Goal: Find specific page/section: Find specific page/section

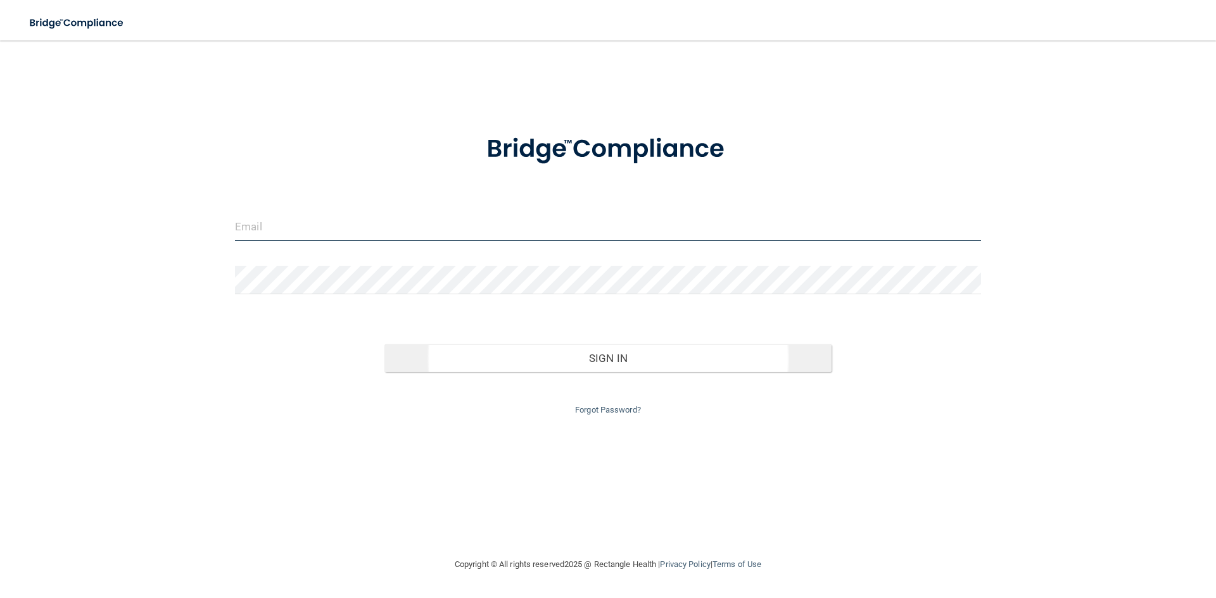
type input "[EMAIL_ADDRESS][DOMAIN_NAME]"
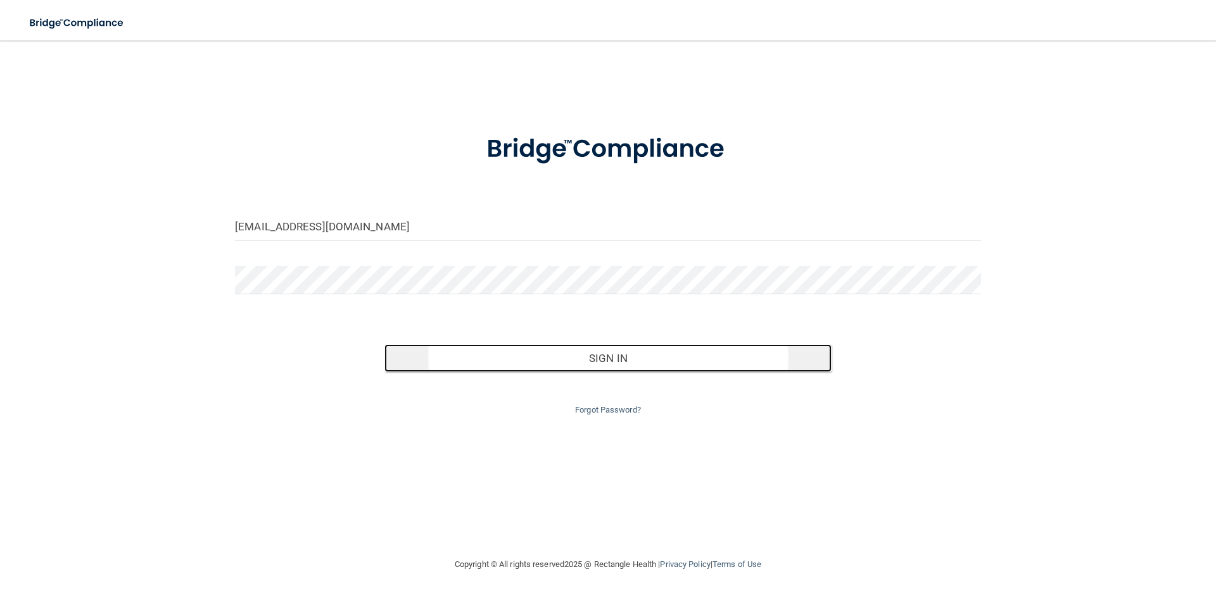
click at [505, 354] on button "Sign In" at bounding box center [608, 359] width 448 height 28
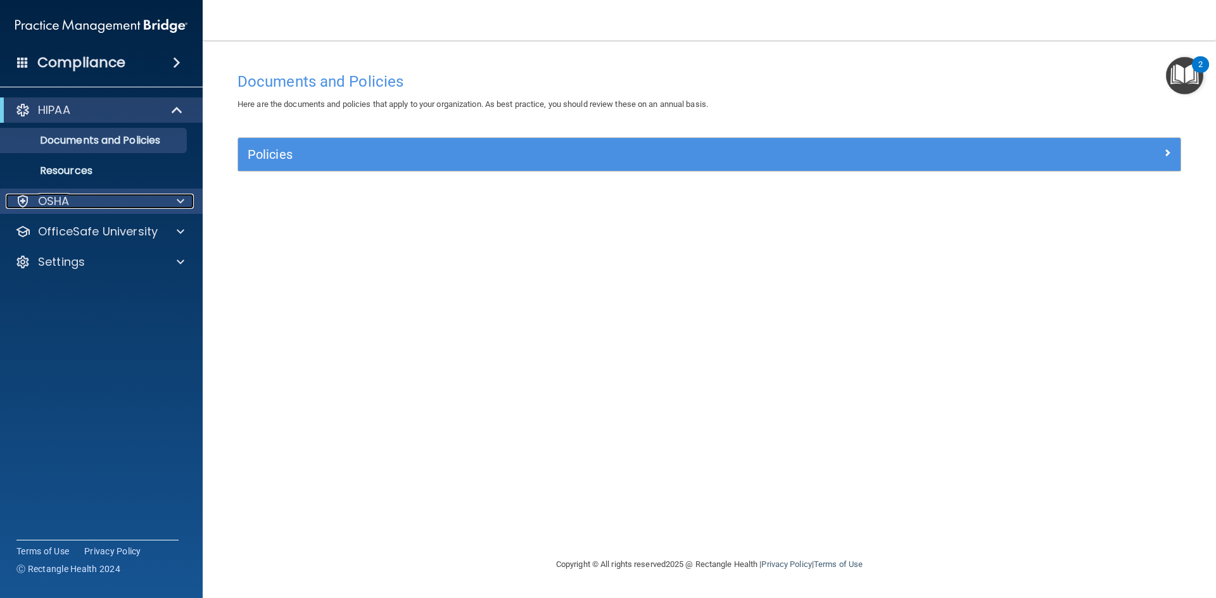
click at [112, 198] on div "OSHA" at bounding box center [84, 201] width 157 height 15
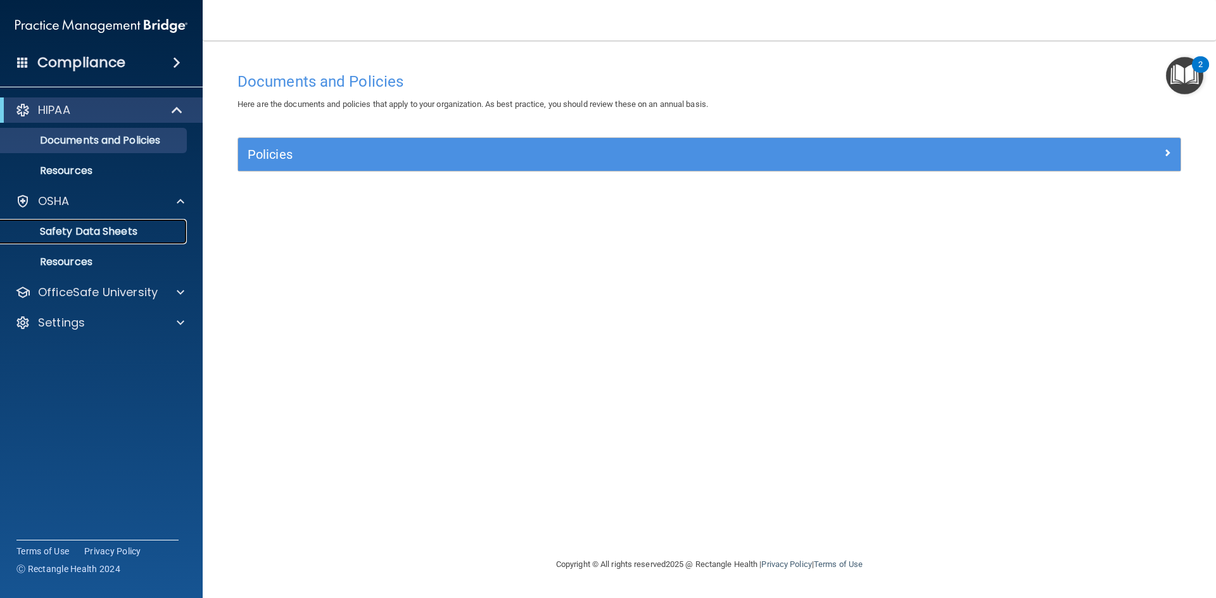
click at [119, 236] on p "Safety Data Sheets" at bounding box center [94, 231] width 173 height 13
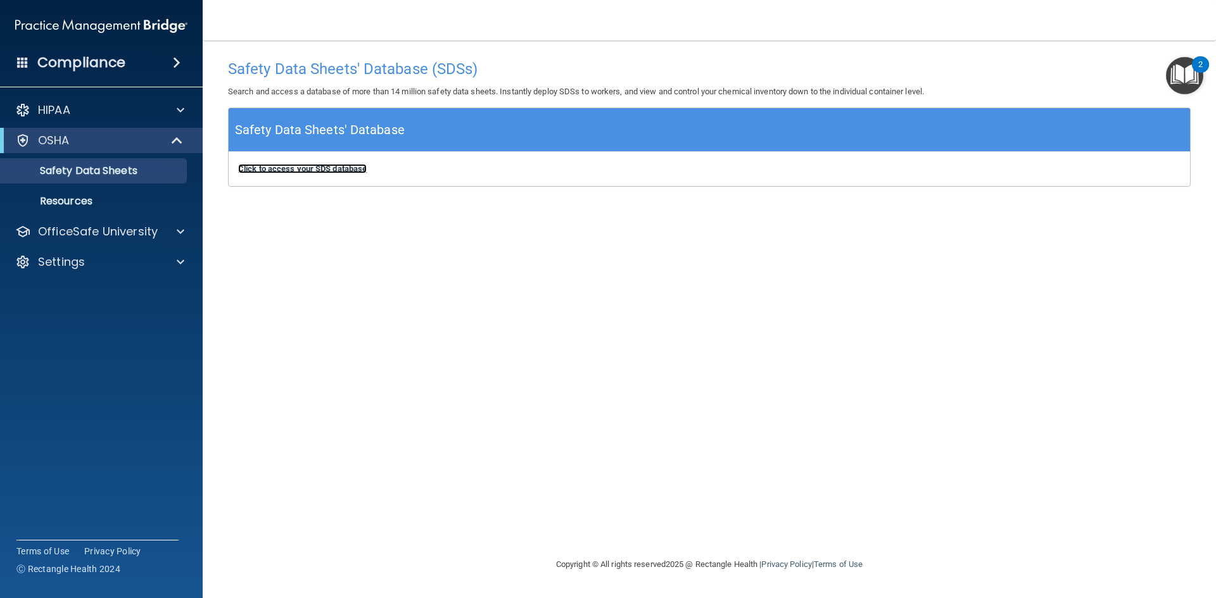
click at [319, 170] on b "Click to access your SDS database" at bounding box center [302, 168] width 129 height 9
click at [545, 218] on div "Safety Data Sheets' Database (SDSs) Search and access a database of more than 1…" at bounding box center [709, 298] width 963 height 491
click at [116, 145] on div "OSHA" at bounding box center [84, 140] width 156 height 15
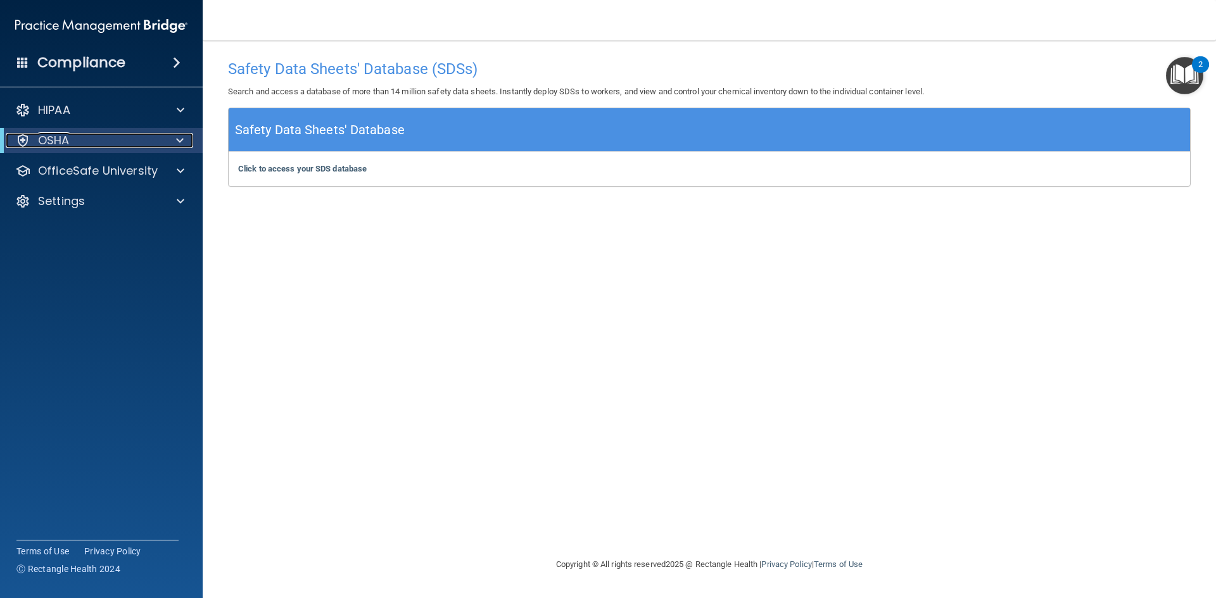
click at [98, 148] on div "OSHA" at bounding box center [84, 140] width 156 height 15
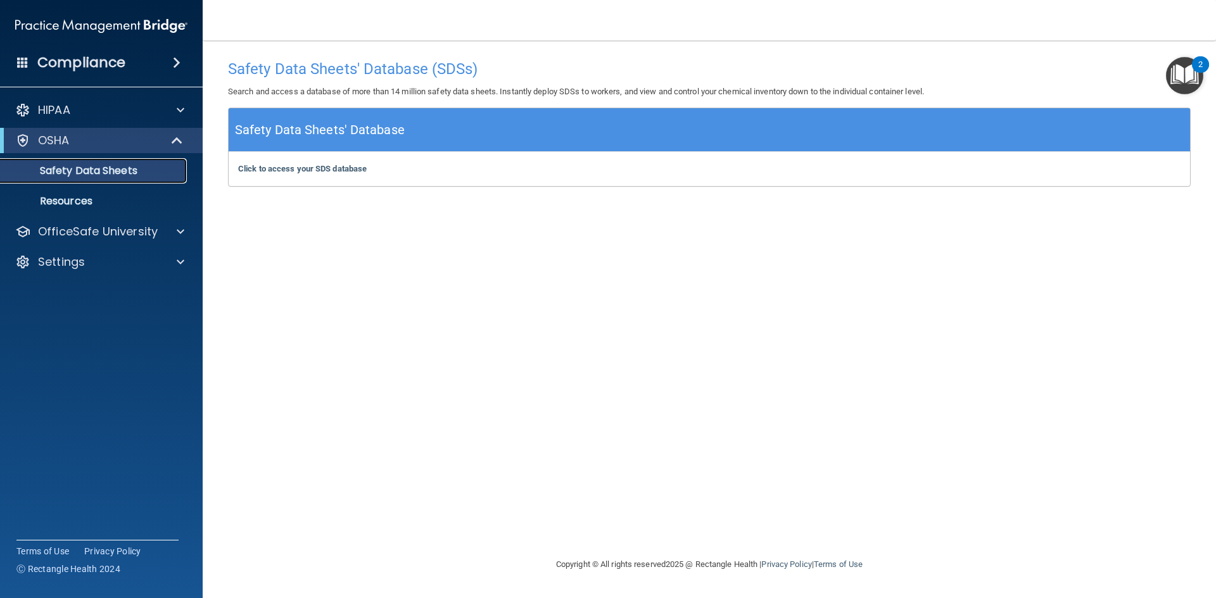
click at [102, 177] on p "Safety Data Sheets" at bounding box center [94, 171] width 173 height 13
click at [64, 169] on p "Safety Data Sheets" at bounding box center [94, 171] width 173 height 13
click at [310, 170] on b "Click to access your SDS database" at bounding box center [302, 168] width 129 height 9
click at [326, 176] on div "Click to access your SDS database Click to access your SDS database" at bounding box center [709, 169] width 961 height 34
click at [322, 169] on b "Click to access your SDS database" at bounding box center [302, 168] width 129 height 9
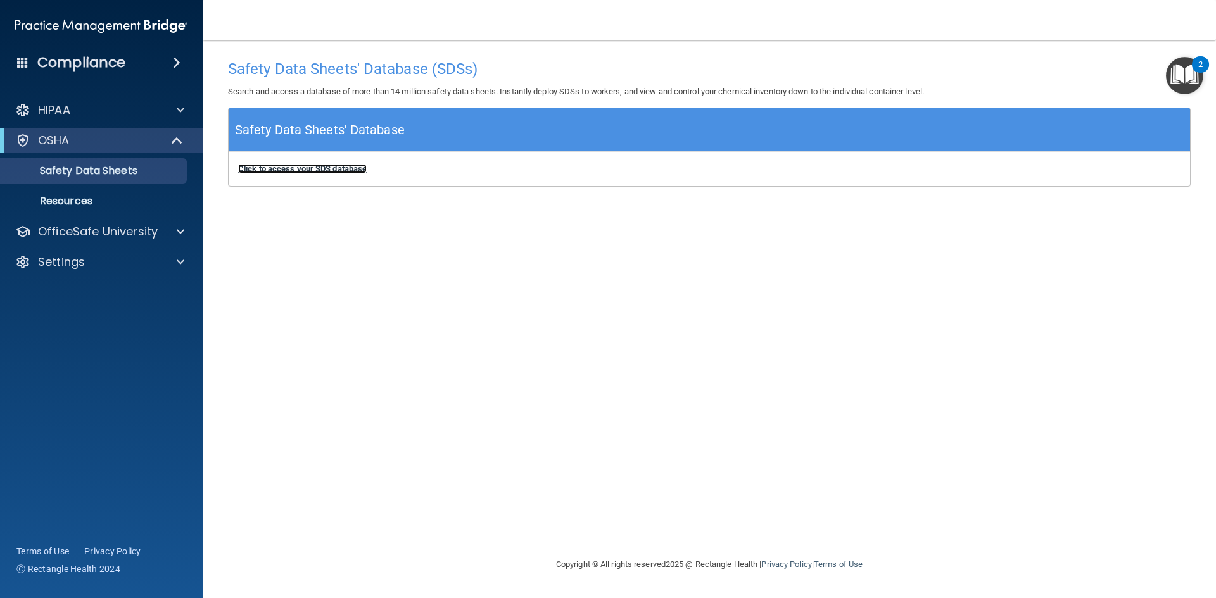
click at [348, 169] on b "Click to access your SDS database" at bounding box center [302, 168] width 129 height 9
click at [89, 181] on link "Safety Data Sheets" at bounding box center [86, 170] width 199 height 25
click at [243, 172] on b "Click to access your SDS database" at bounding box center [302, 168] width 129 height 9
click at [320, 177] on div "Click to access your SDS database Click to access your SDS database" at bounding box center [709, 169] width 961 height 34
click at [281, 170] on b "Click to access your SDS database" at bounding box center [302, 168] width 129 height 9
